Goal: Complete application form

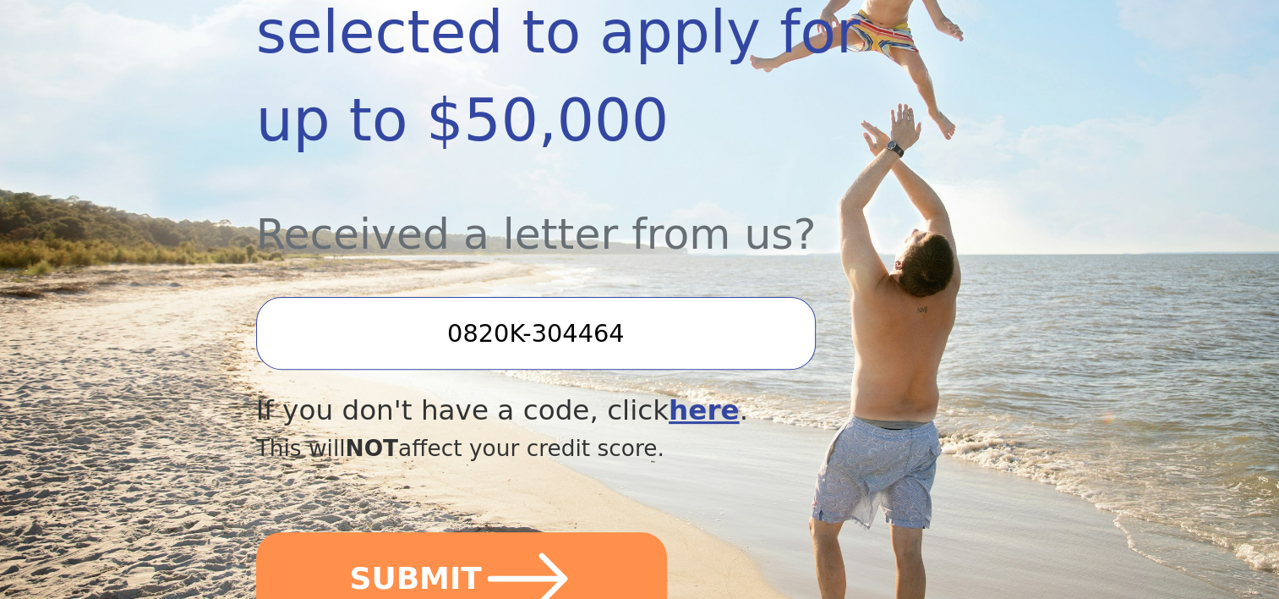
scroll to position [511, 0]
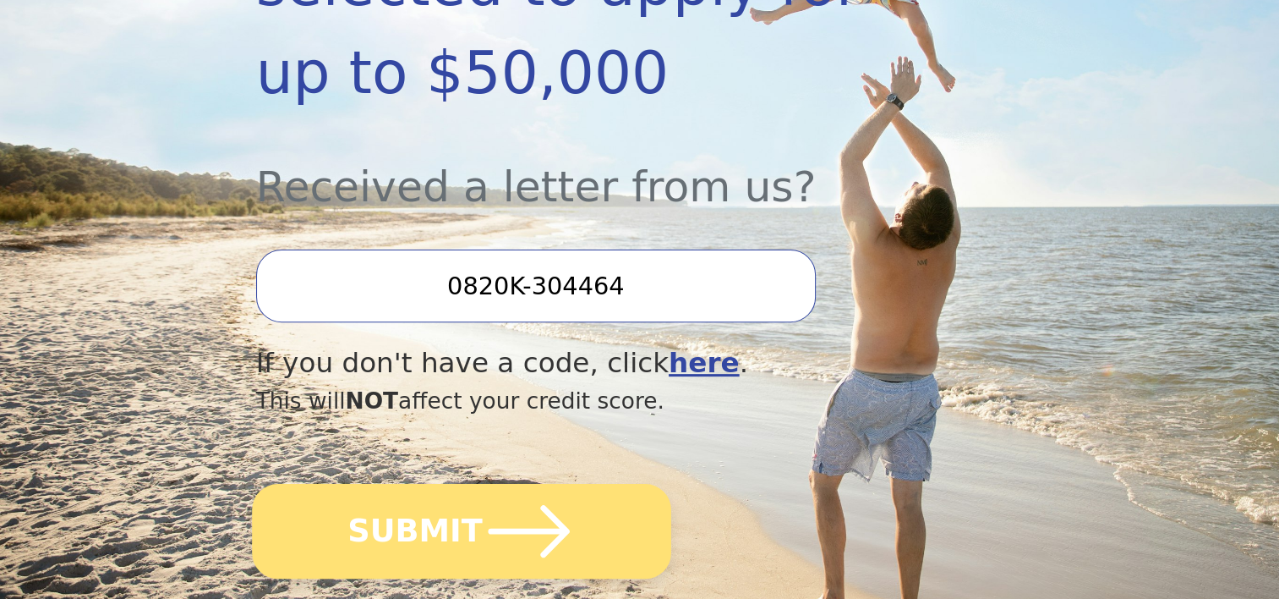
click at [582, 501] on button "SUBMIT" at bounding box center [461, 531] width 419 height 95
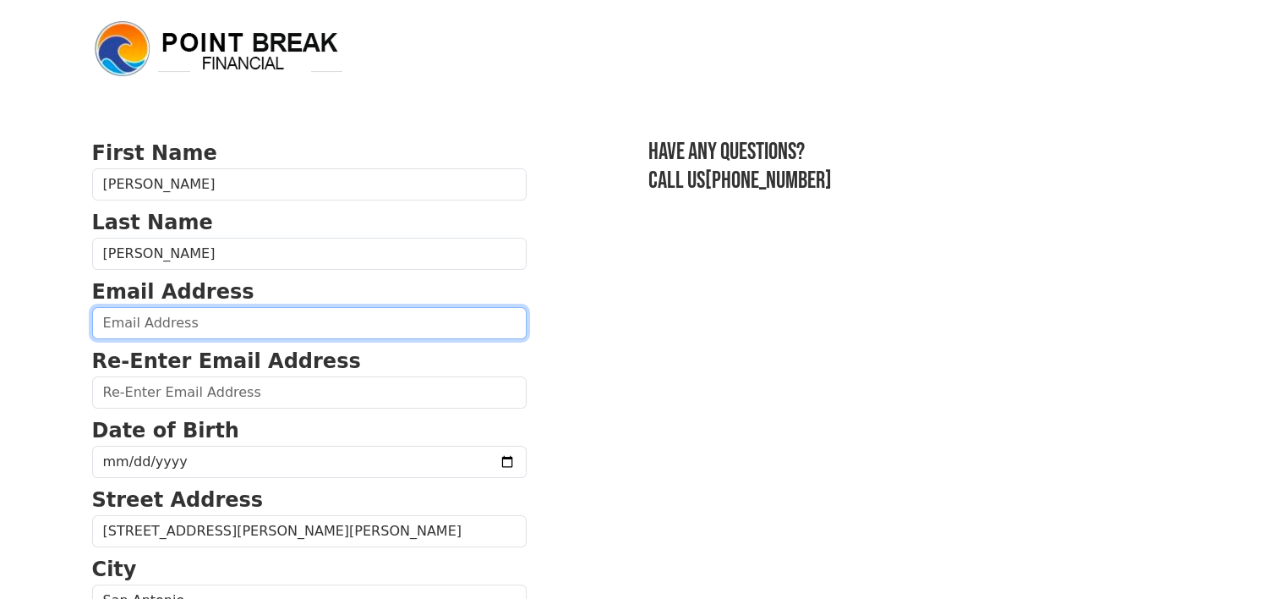
click at [242, 339] on input "email" at bounding box center [309, 323] width 435 height 32
click at [236, 339] on input "email" at bounding box center [309, 323] width 435 height 32
type input "[EMAIL_ADDRESS][DOMAIN_NAME]"
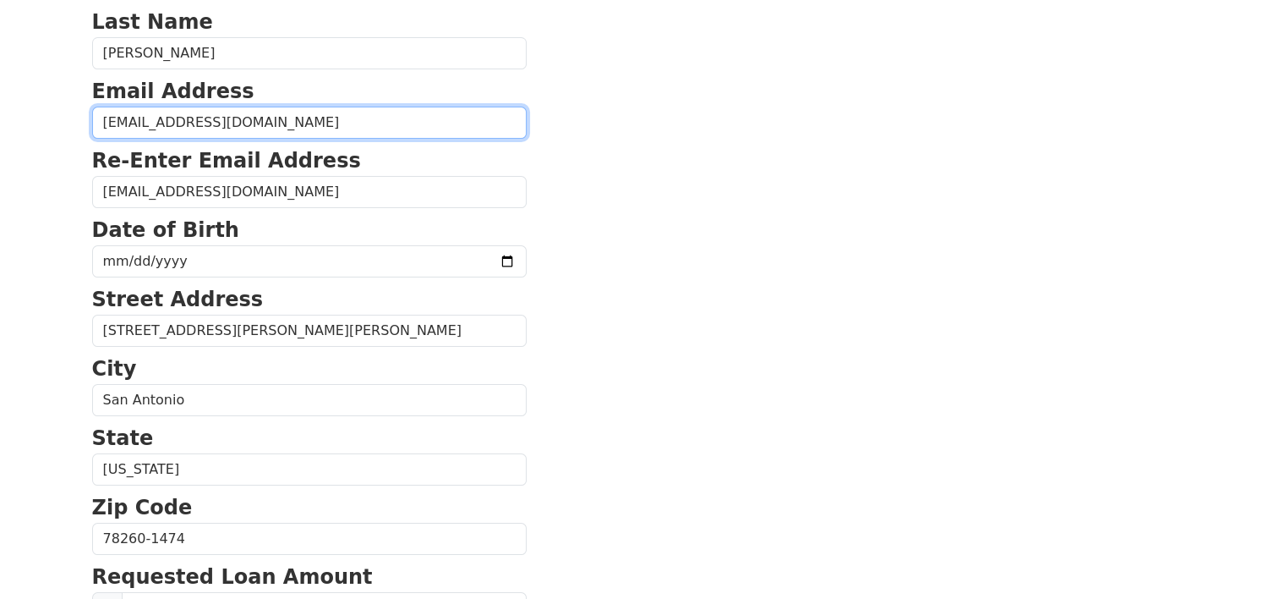
scroll to position [876, 0]
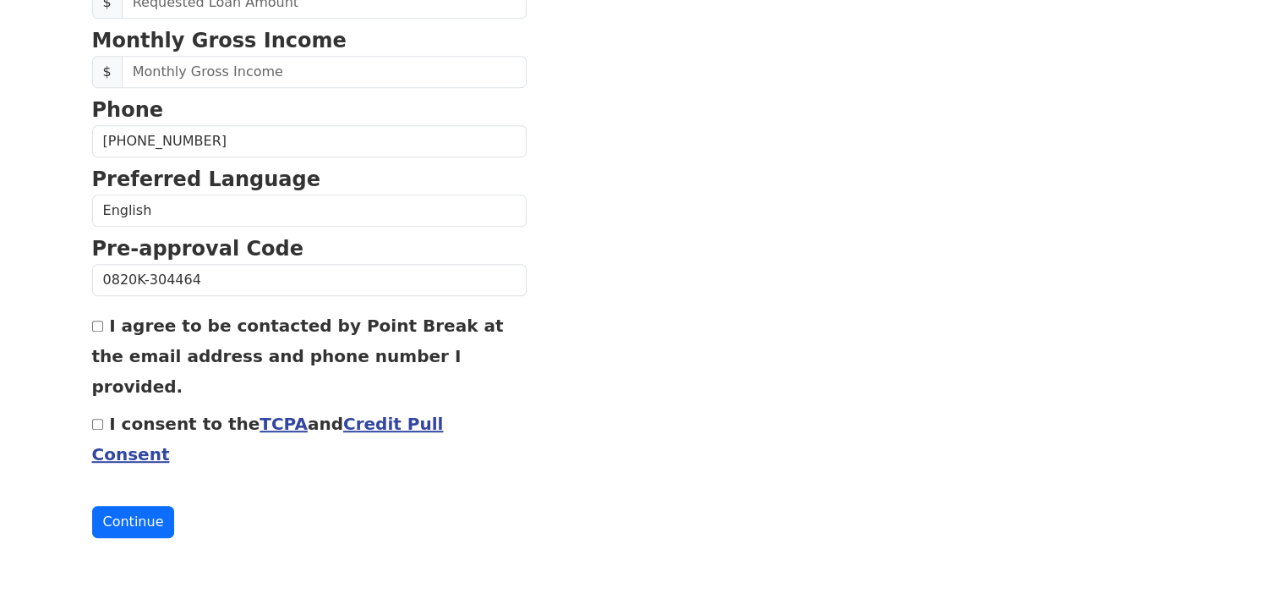
click at [250, 157] on input "[PHONE_NUMBER]" at bounding box center [309, 141] width 435 height 32
type input "[PHONE_NUMBER]"
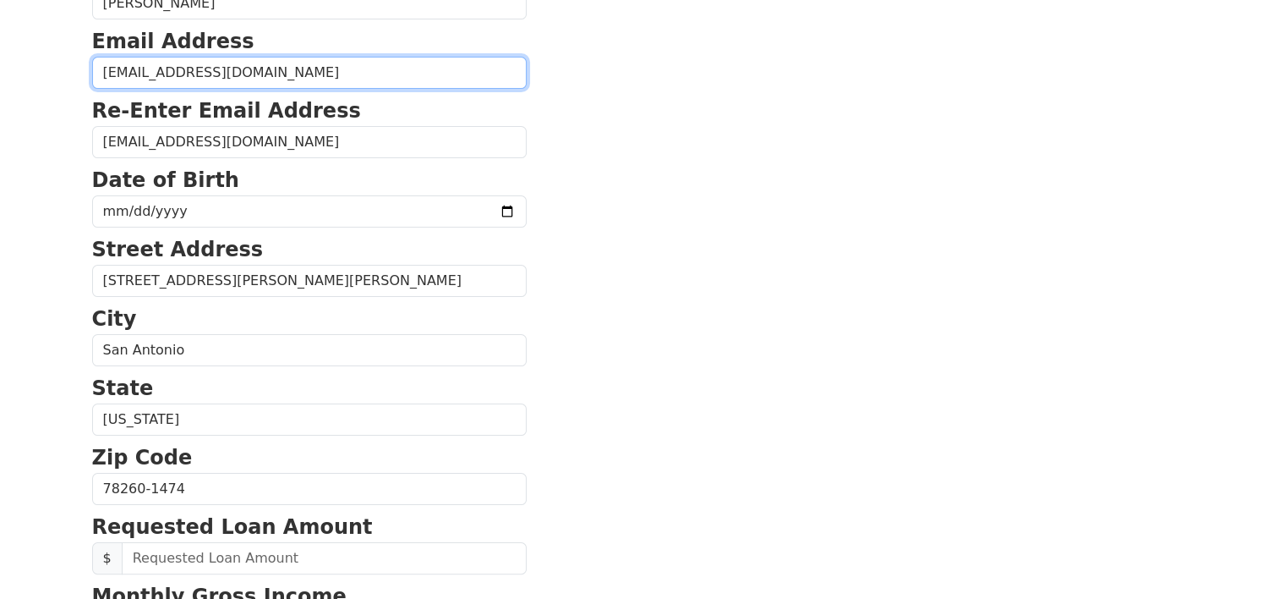
scroll to position [233, 0]
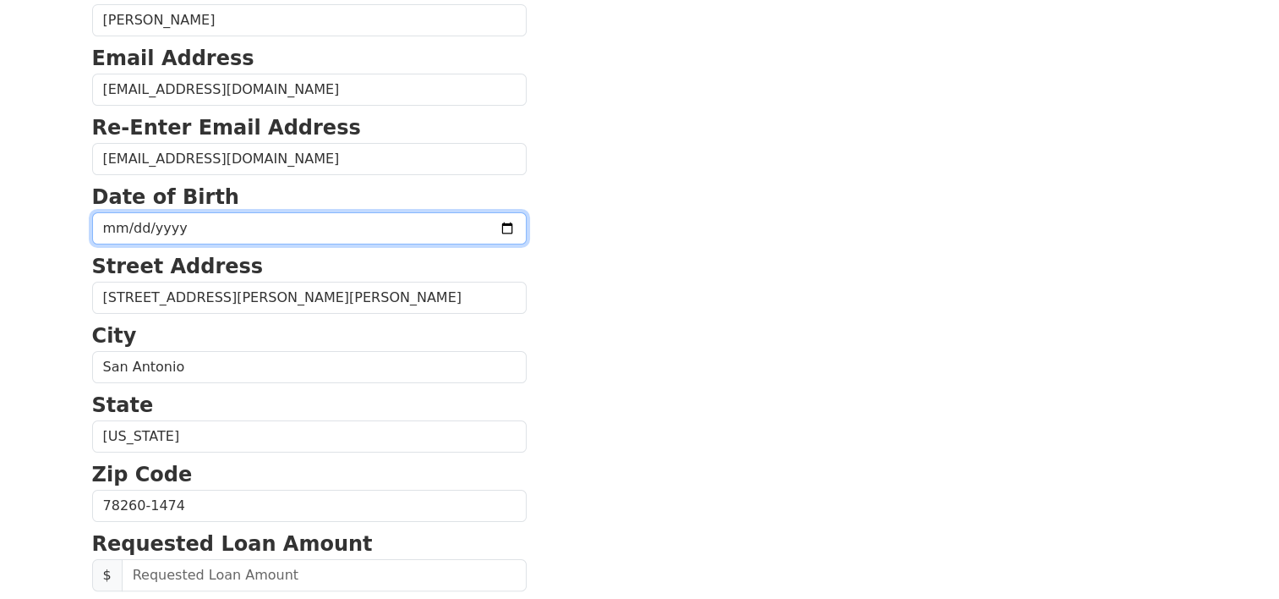
click at [120, 244] on input "date" at bounding box center [309, 228] width 435 height 32
type input "[DATE]"
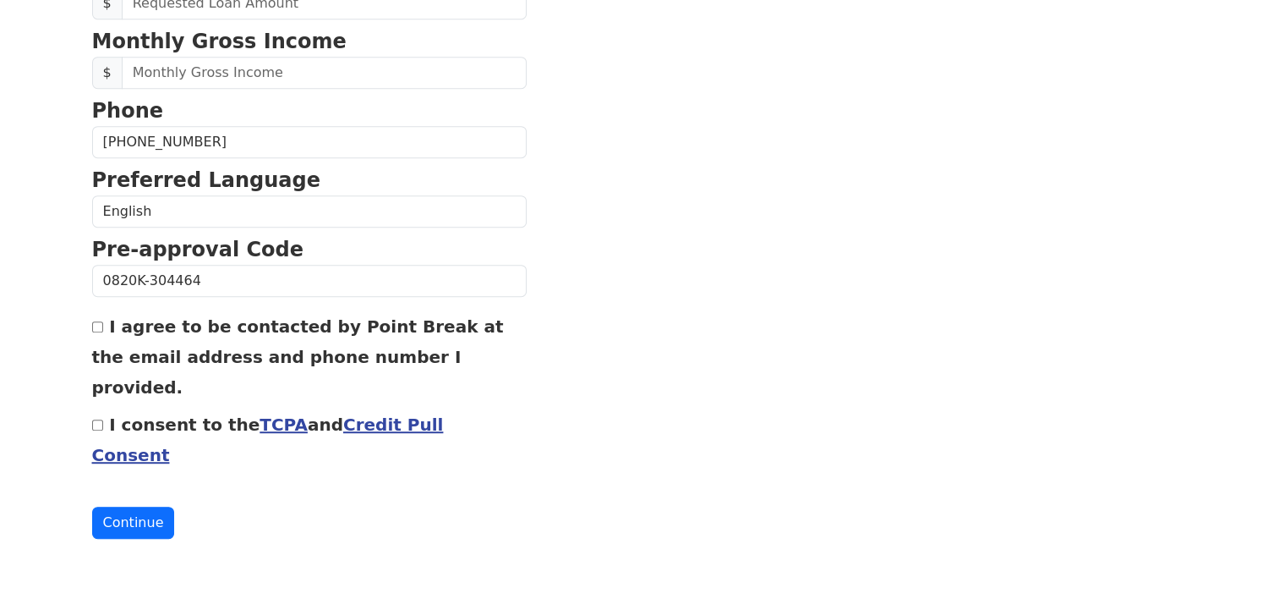
scroll to position [802, 0]
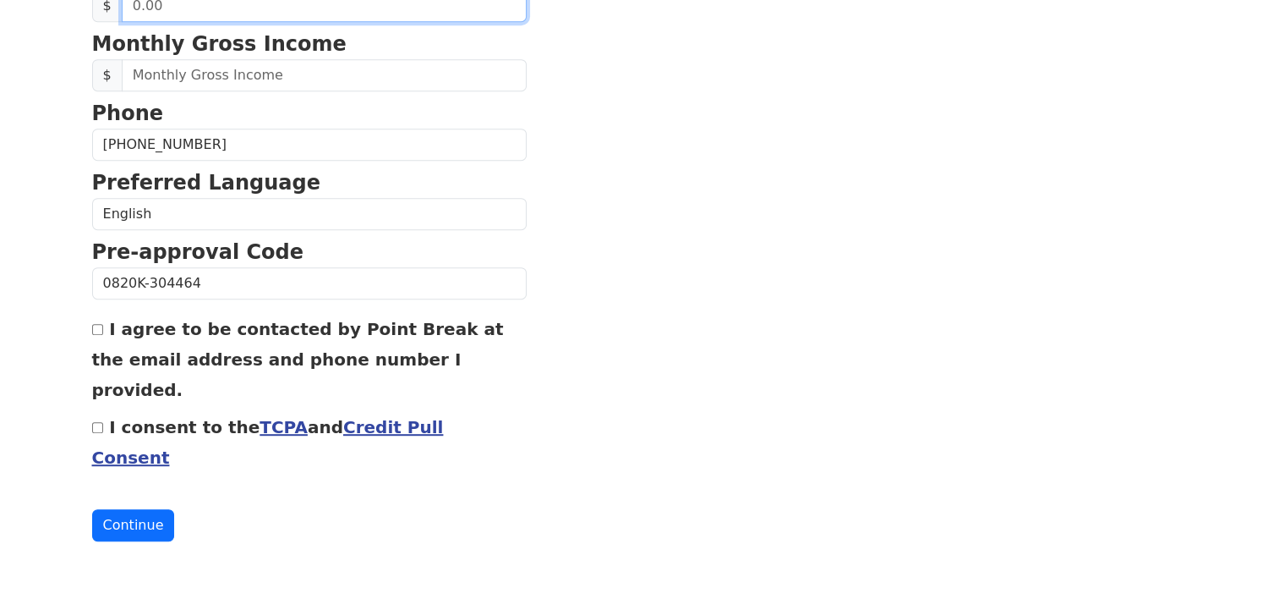
click at [282, 22] on input "text" at bounding box center [324, 6] width 405 height 32
type input "30,000.00"
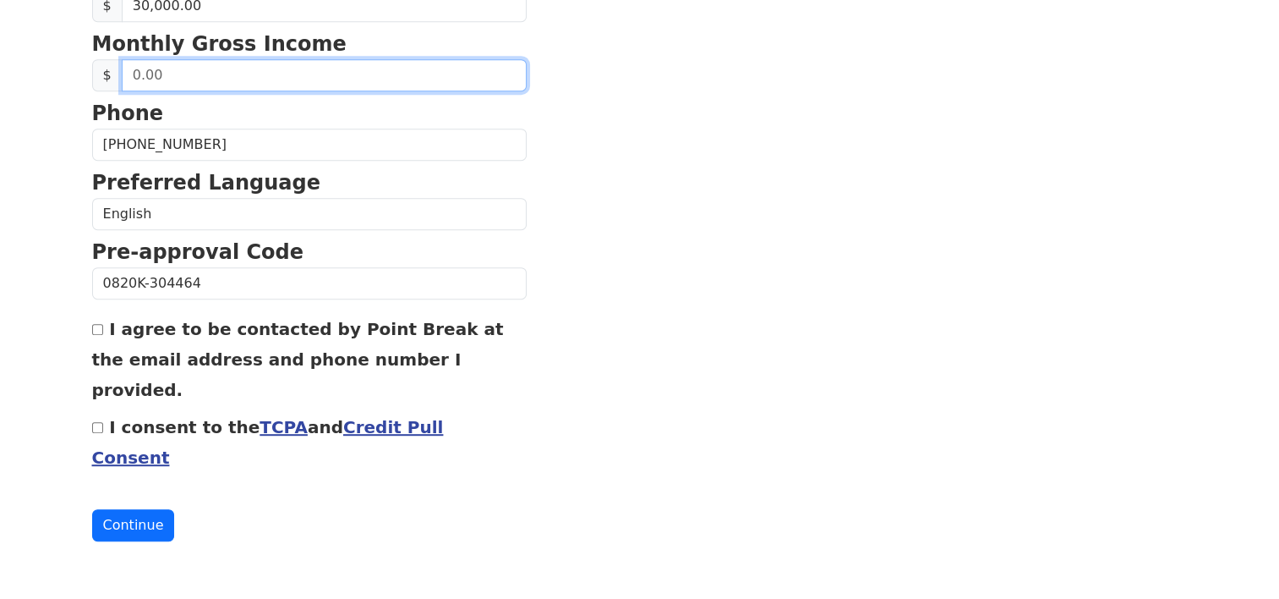
click at [298, 91] on input "text" at bounding box center [324, 75] width 405 height 32
click at [284, 91] on input "text" at bounding box center [324, 75] width 405 height 32
type input "4,700.00"
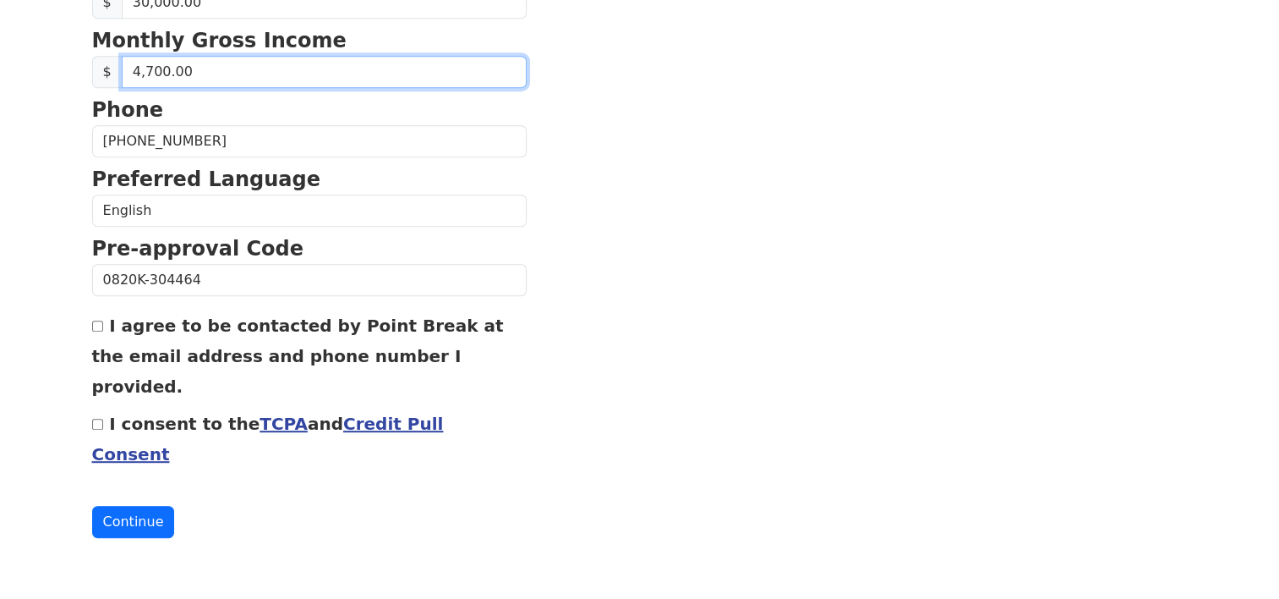
scroll to position [1145, 0]
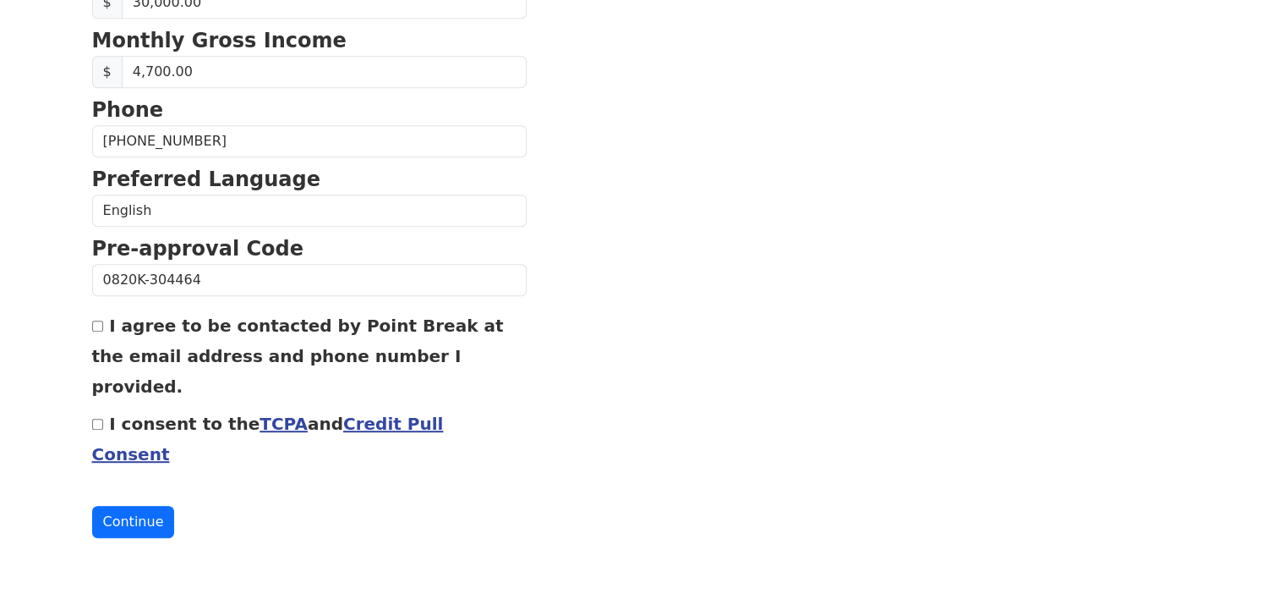
click at [102, 419] on input "I consent to the TCPA and Credit Pull Consent" at bounding box center [97, 424] width 11 height 11
checkbox input "true"
click at [98, 320] on input "I agree to be contacted by Point Break at the email address and phone number I …" at bounding box center [97, 325] width 11 height 11
checkbox input "true"
click at [175, 523] on button "Continue" at bounding box center [133, 522] width 83 height 32
